Goal: Information Seeking & Learning: Learn about a topic

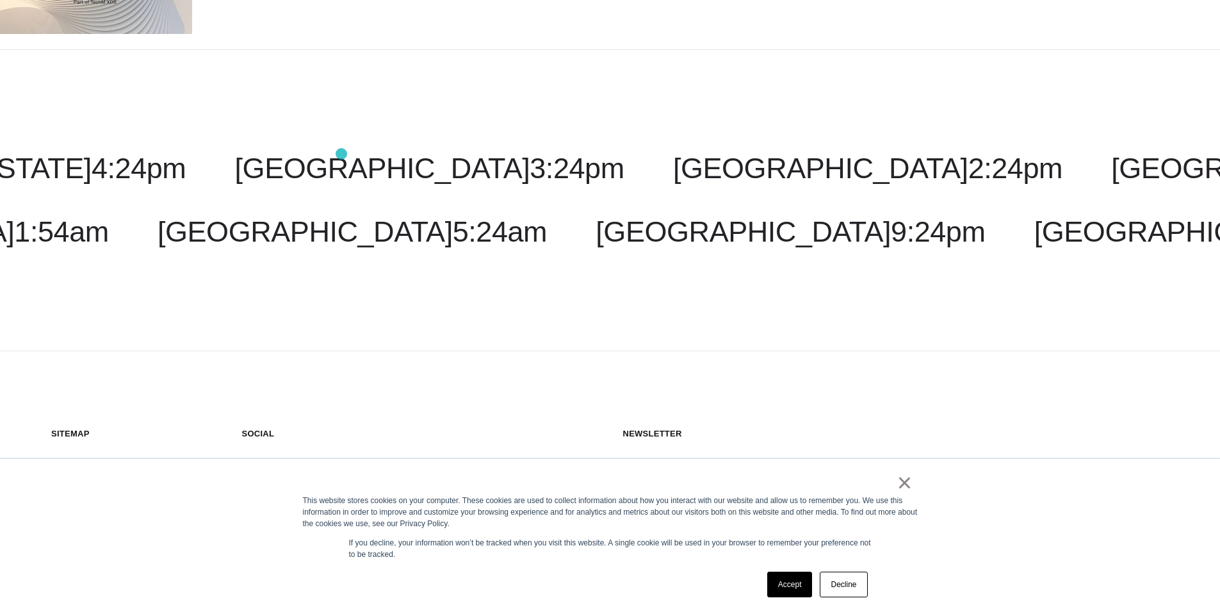
scroll to position [238, 0]
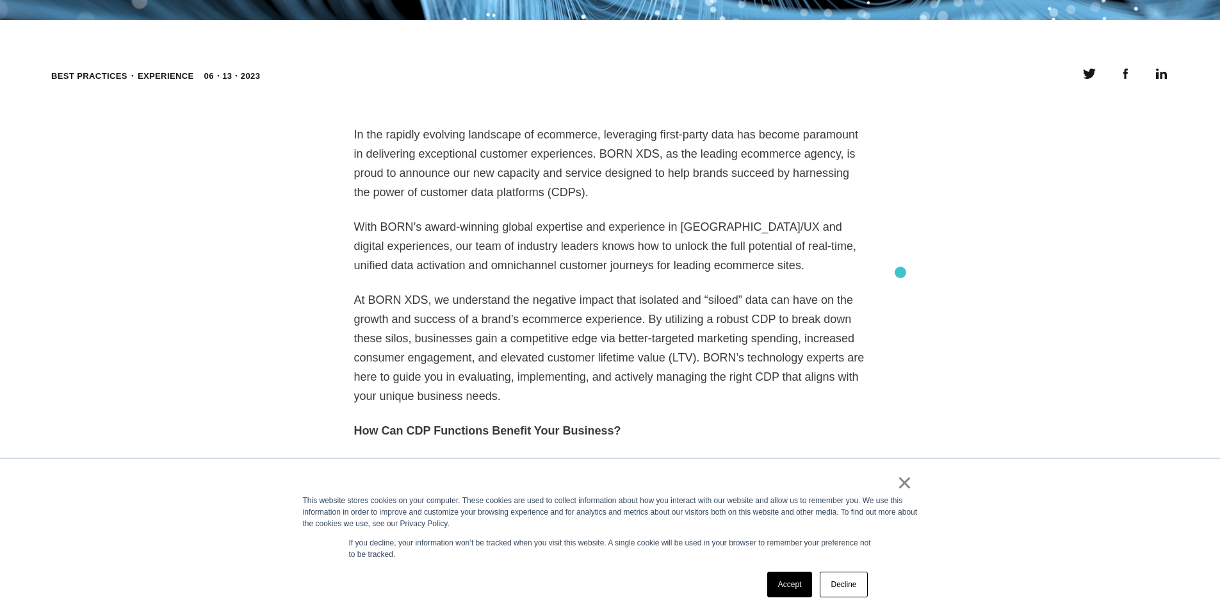
scroll to position [668, 0]
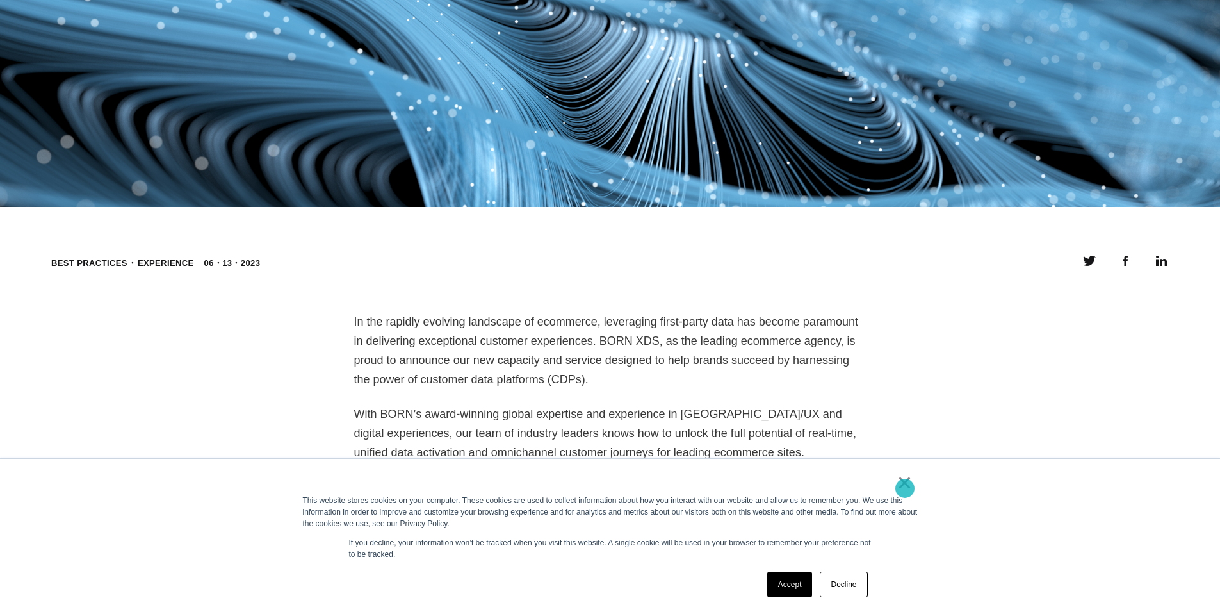
click at [905, 488] on link "×" at bounding box center [905, 483] width 15 height 12
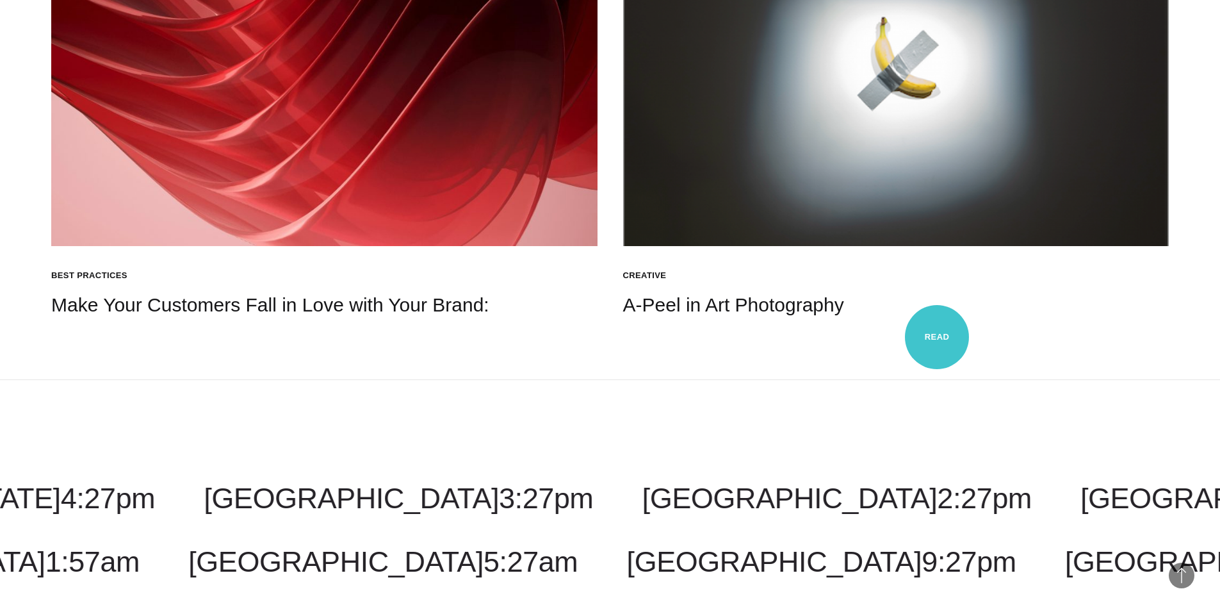
scroll to position [2556, 0]
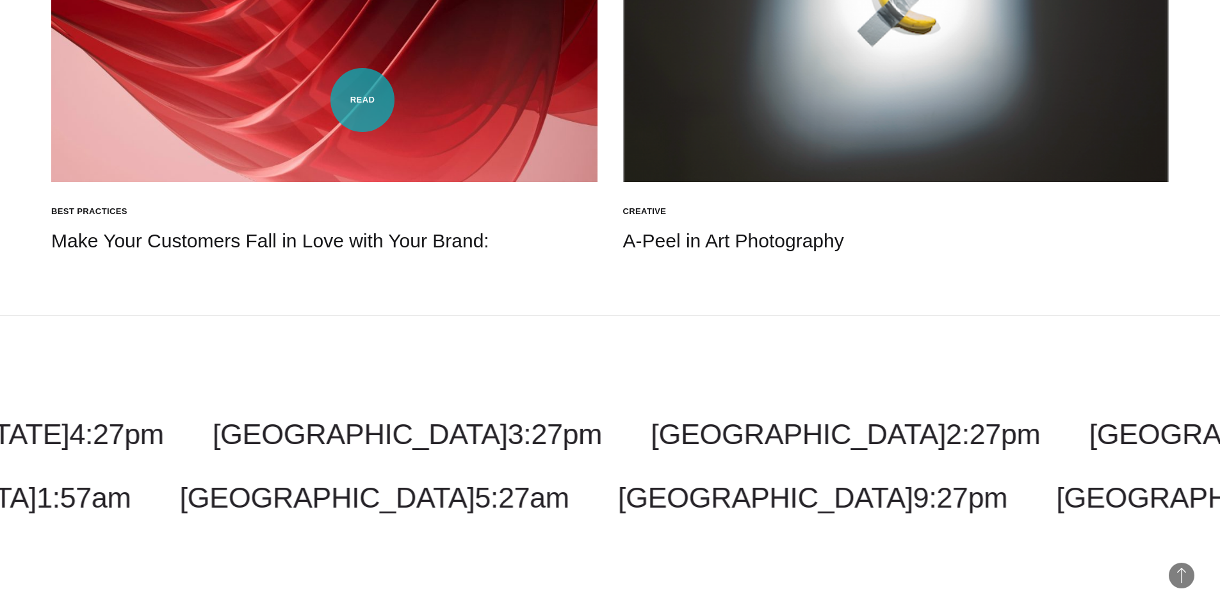
click at [363, 100] on img at bounding box center [324, 27] width 546 height 308
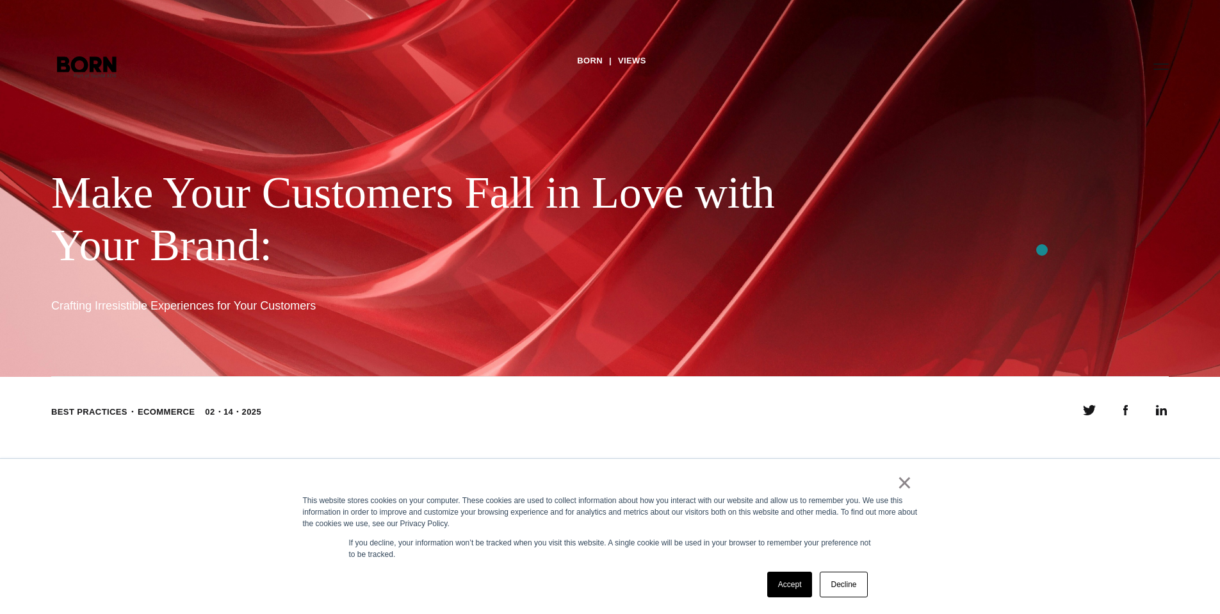
scroll to position [407, 0]
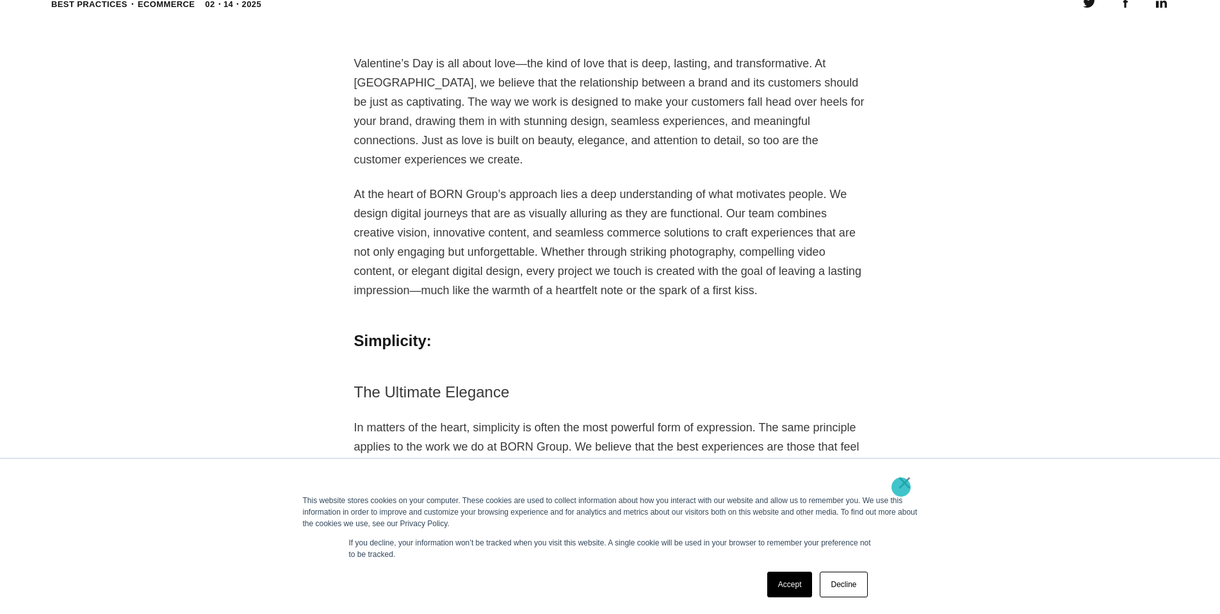
click at [906, 486] on link "×" at bounding box center [905, 483] width 15 height 12
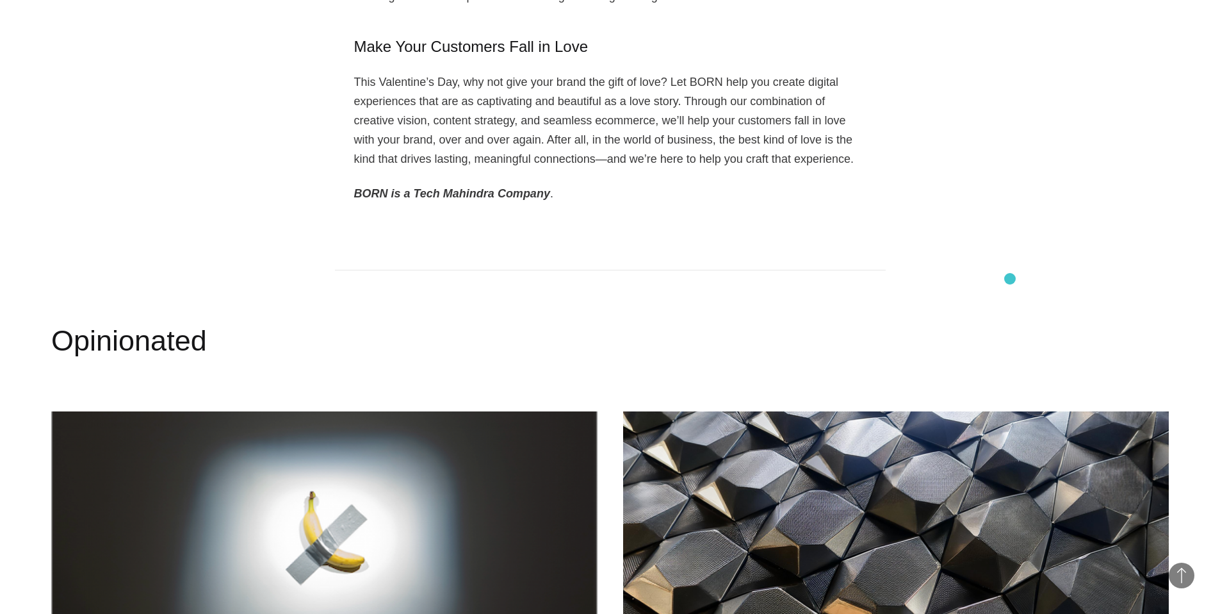
scroll to position [1895, 0]
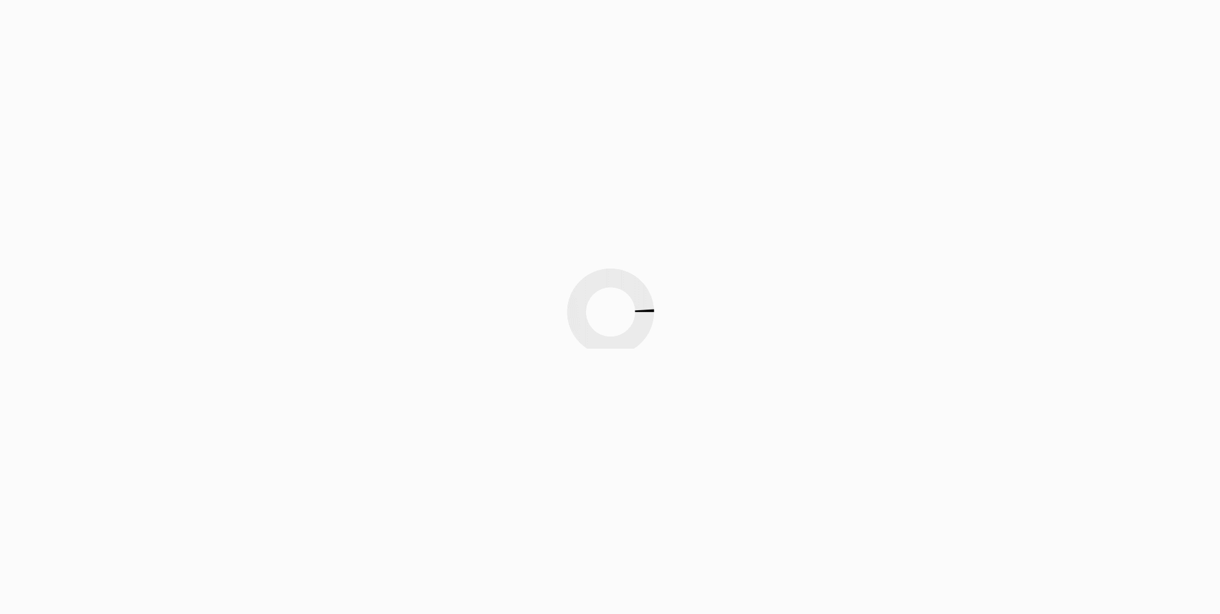
scroll to position [2555, 0]
